Goal: Find specific page/section

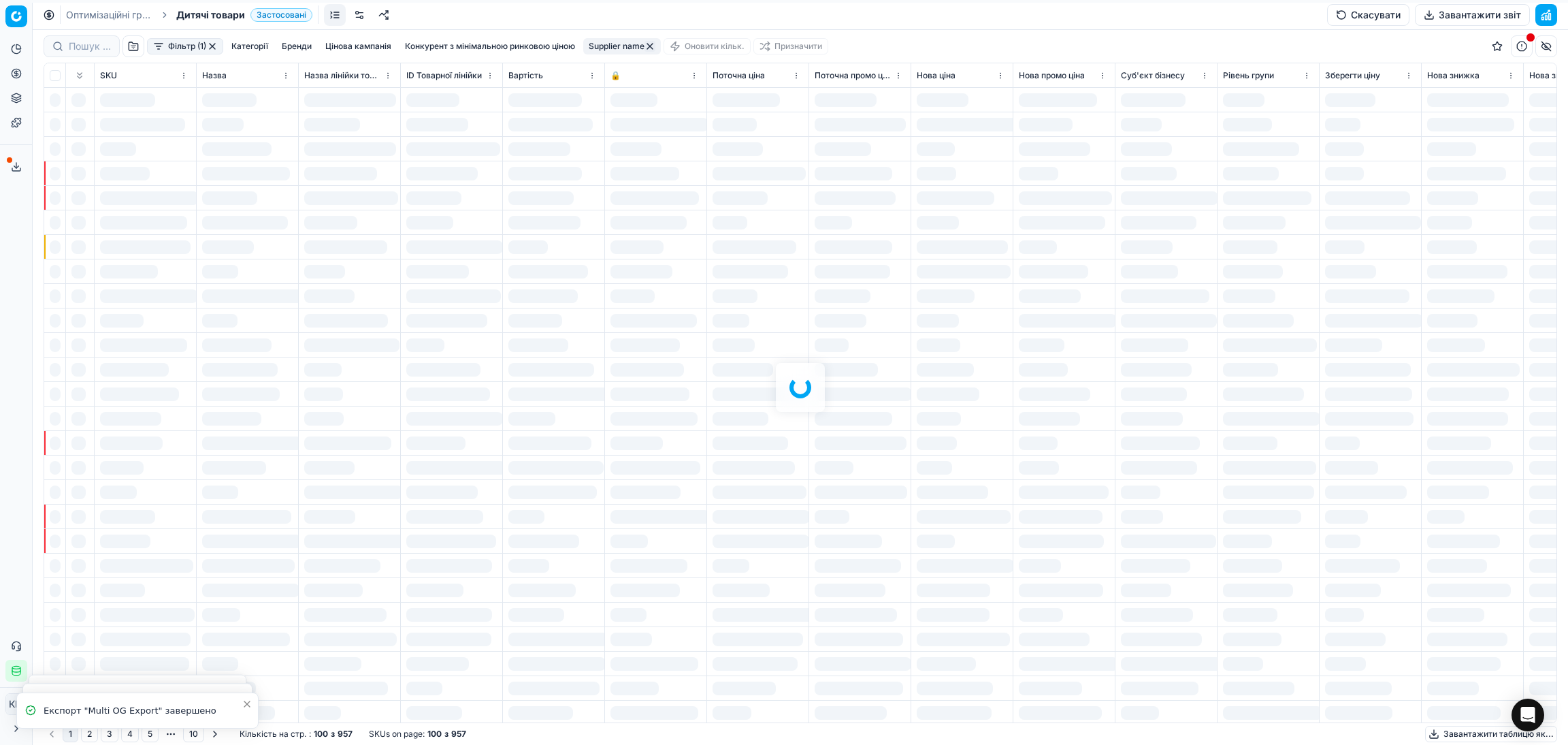
click at [203, 46] on div at bounding box center [800, 387] width 1536 height 715
click at [213, 47] on div at bounding box center [800, 387] width 1536 height 715
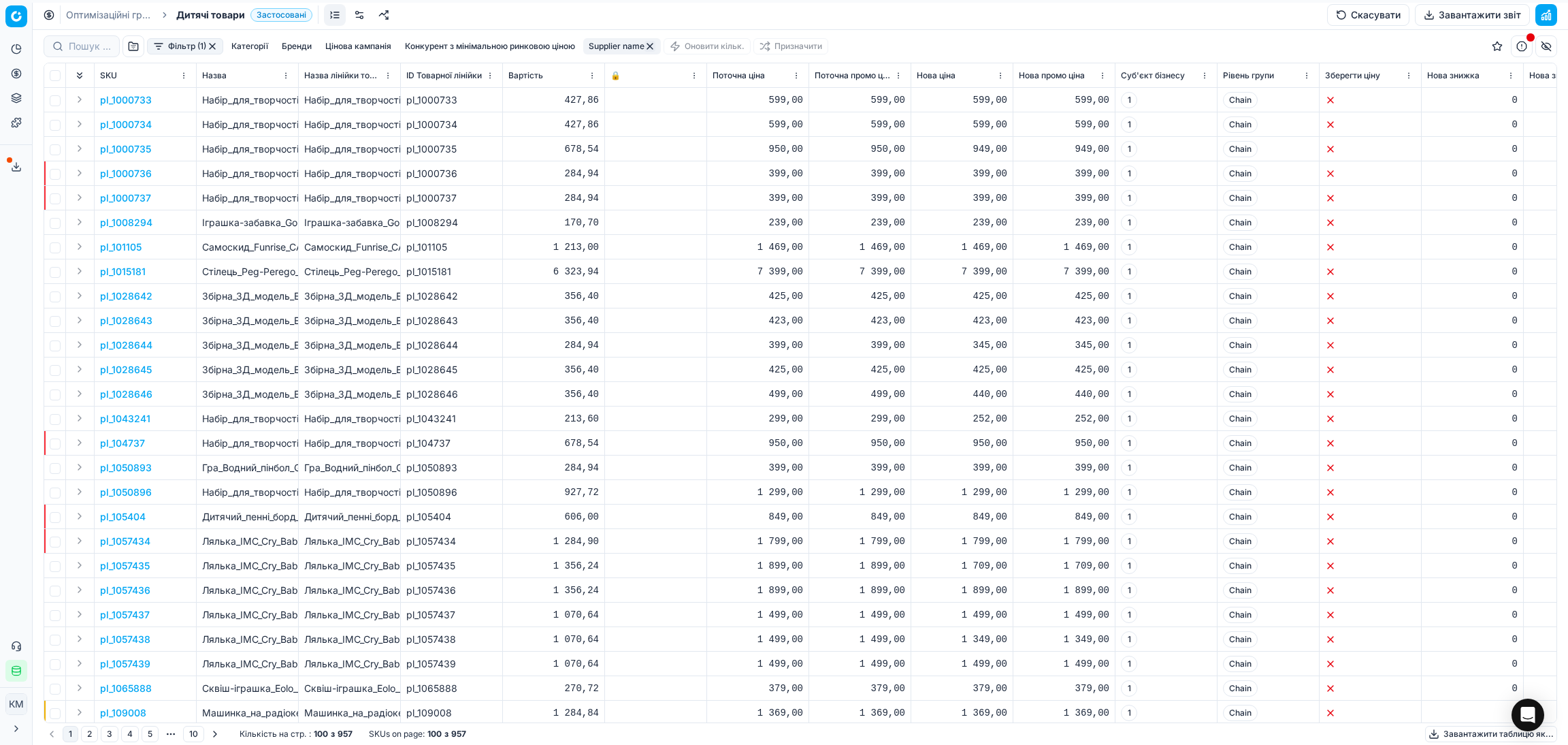
click at [212, 45] on button "button" at bounding box center [212, 46] width 11 height 11
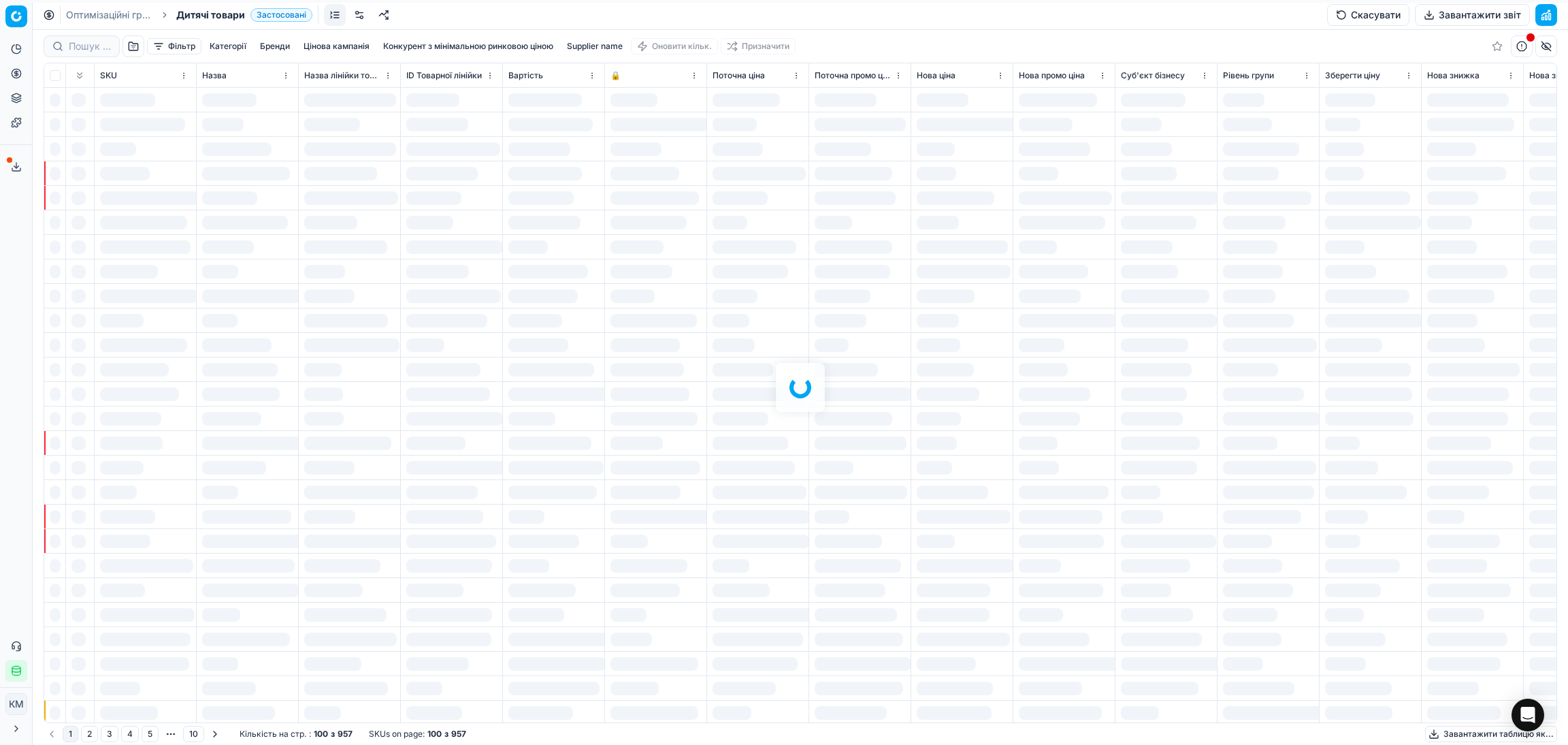
click at [278, 47] on div at bounding box center [800, 387] width 1536 height 715
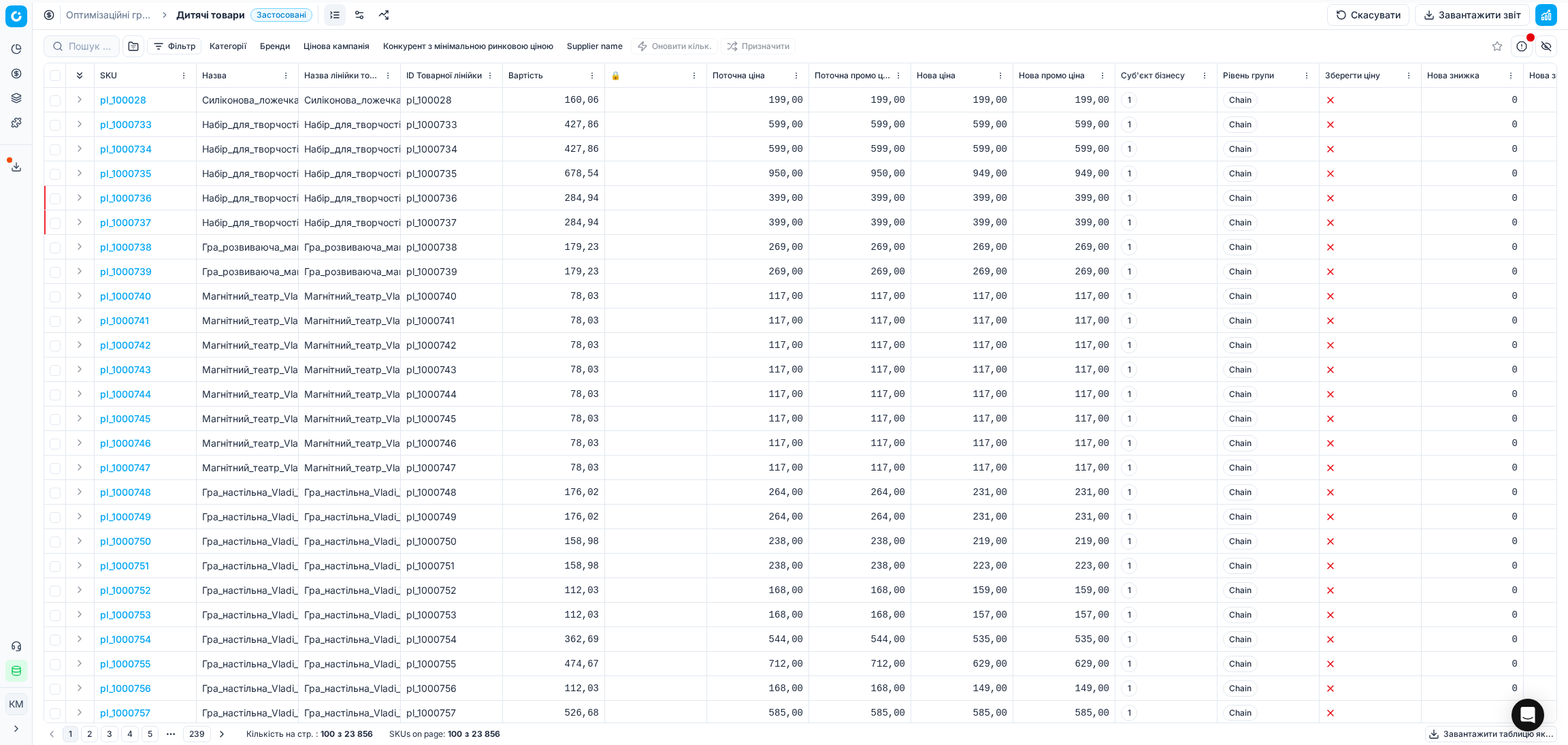
click at [278, 47] on button "Бренди" at bounding box center [274, 46] width 41 height 16
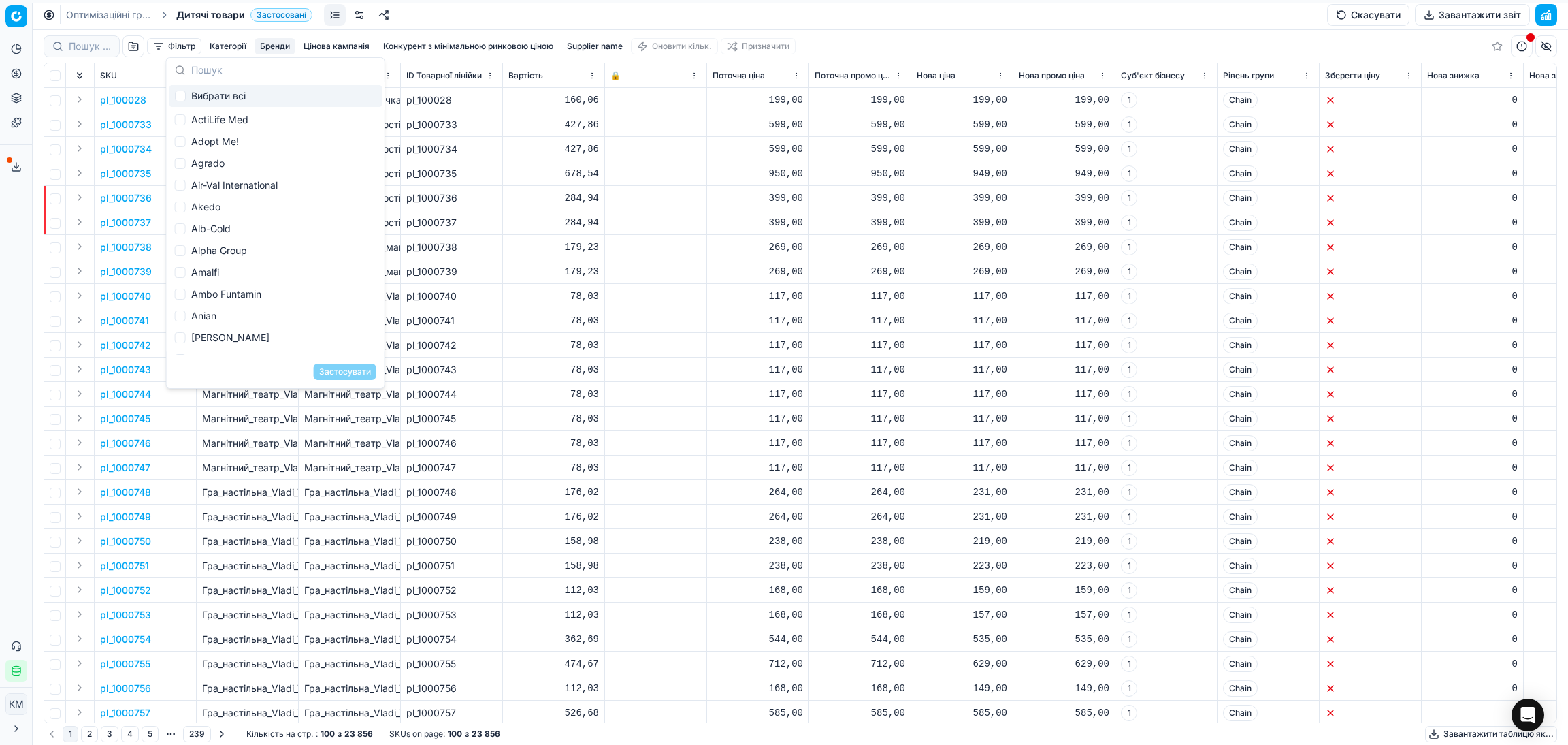
scroll to position [252, 0]
click at [210, 284] on div "Ambo Funtamin" at bounding box center [275, 285] width 212 height 21
checkbox input "true"
click at [334, 374] on button "Застосувати" at bounding box center [345, 371] width 63 height 16
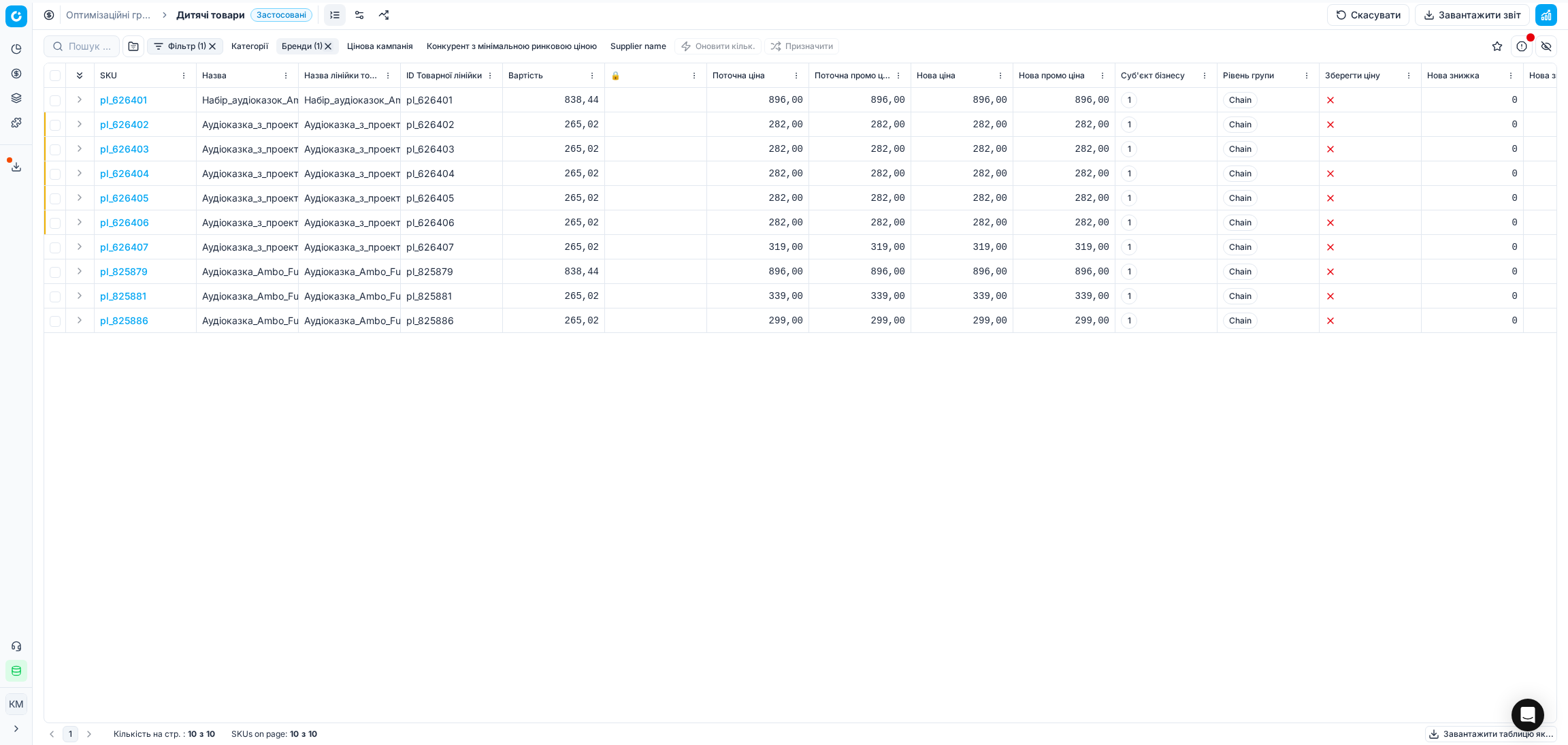
click at [81, 173] on button "Expand" at bounding box center [79, 173] width 16 height 16
click at [125, 197] on p "626404" at bounding box center [119, 198] width 37 height 14
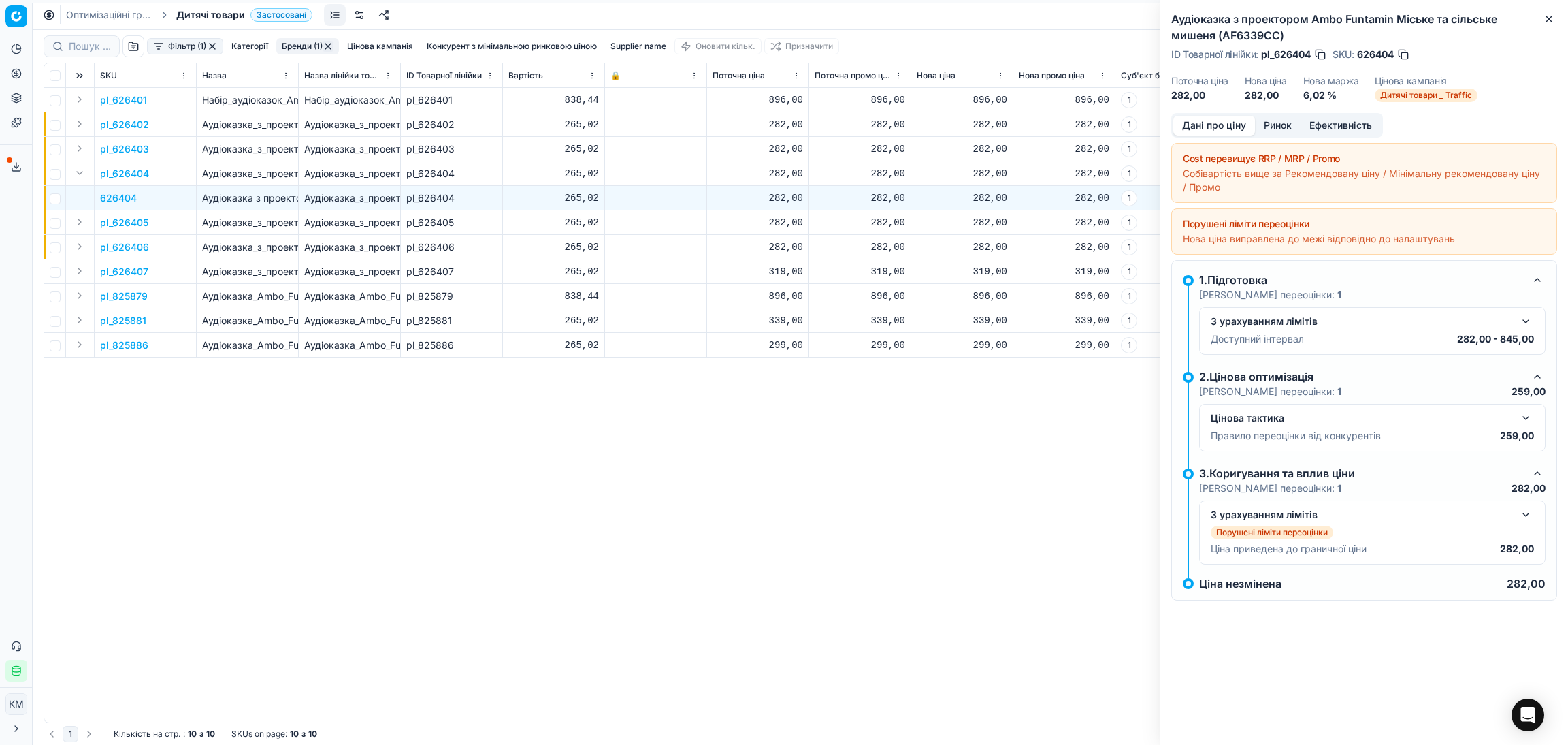
click at [1546, 27] on h2 "Аудіоказка з проектором Ambo Funtamin Міське та сільське мишеня (AF6339CC)" at bounding box center [1364, 27] width 386 height 33
